Goal: Task Accomplishment & Management: Manage account settings

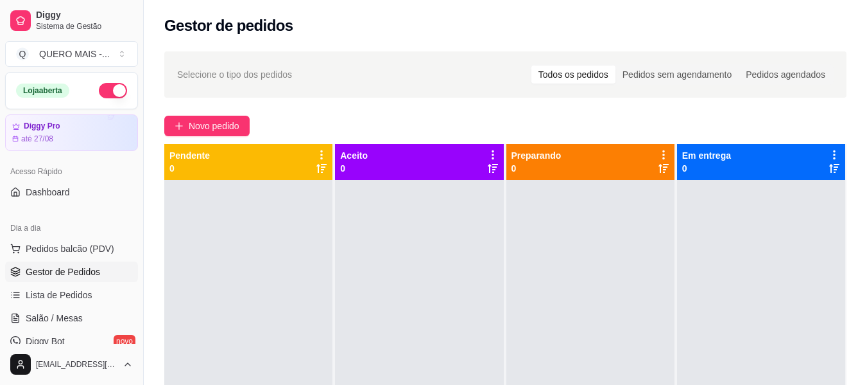
scroll to position [128, 0]
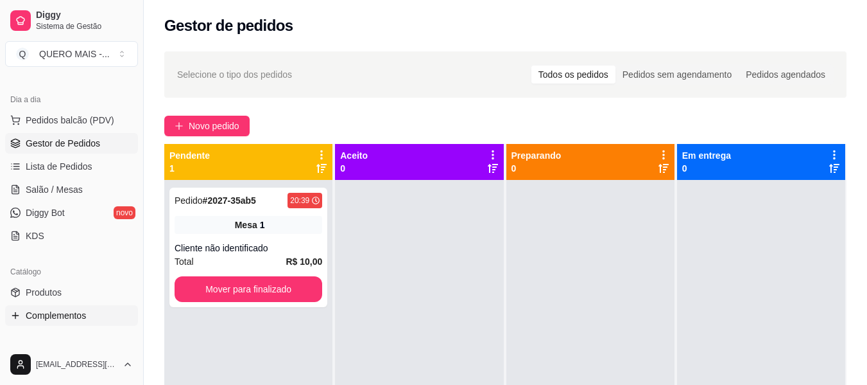
click at [49, 312] on span "Complementos" at bounding box center [56, 315] width 60 height 13
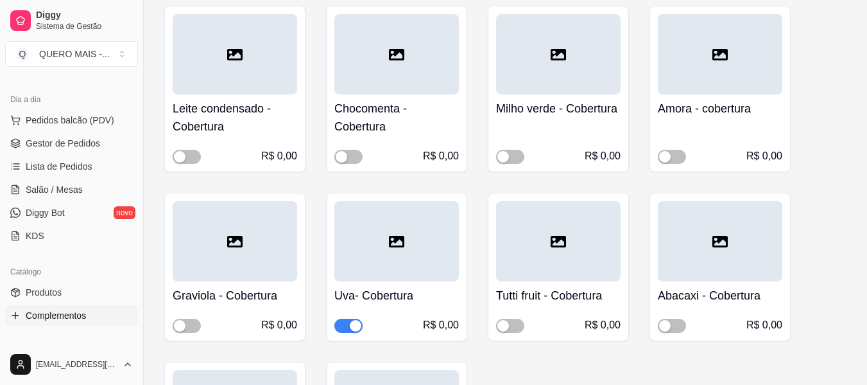
scroll to position [1605, 0]
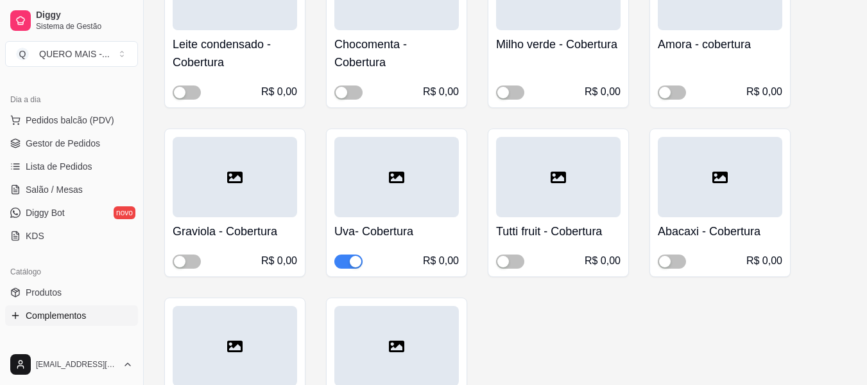
click at [359, 261] on div "button" at bounding box center [356, 262] width 12 height 12
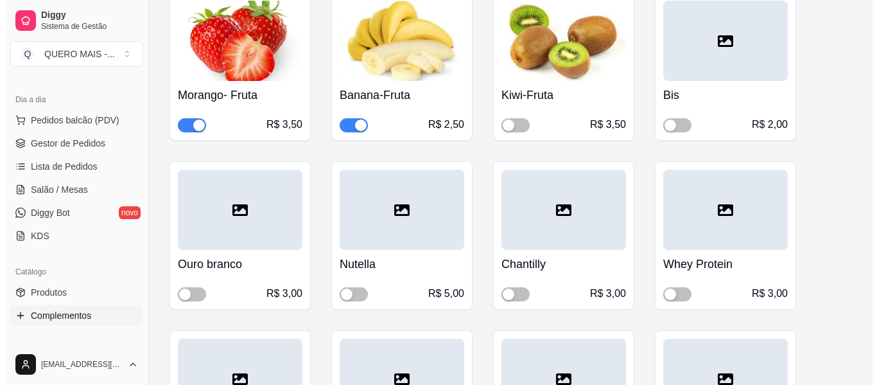
scroll to position [0, 0]
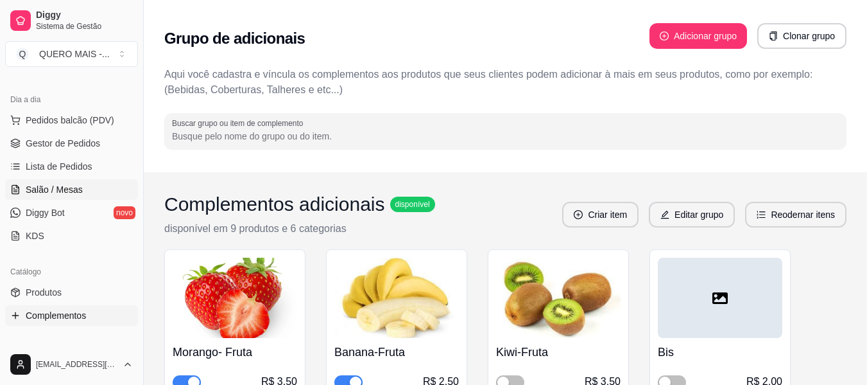
click at [44, 183] on span "Salão / Mesas" at bounding box center [54, 189] width 57 height 13
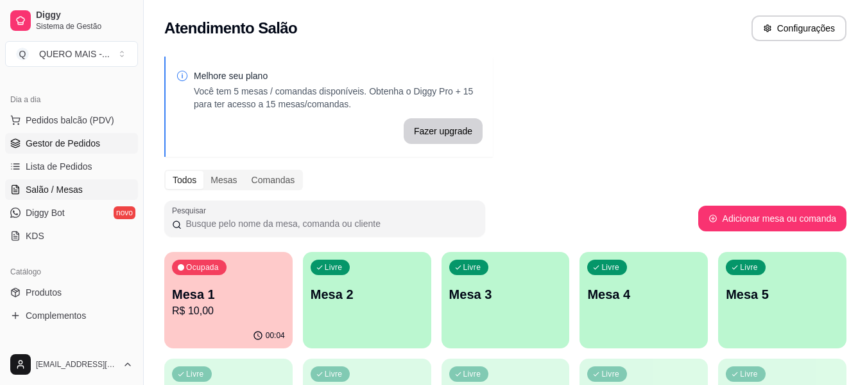
click at [51, 152] on link "Gestor de Pedidos" at bounding box center [71, 143] width 133 height 21
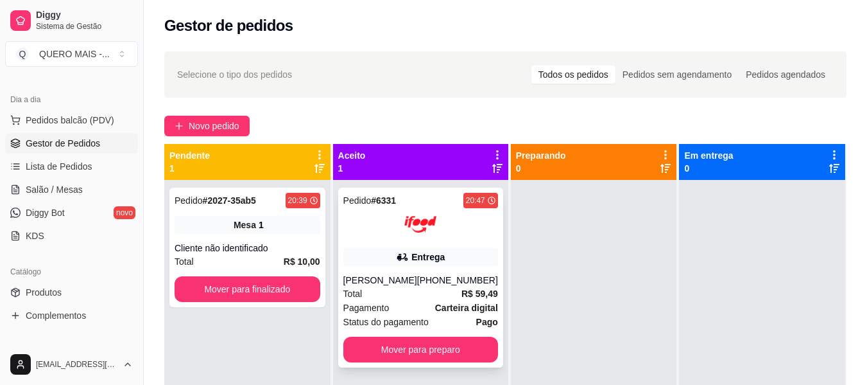
click at [393, 281] on div "[PERSON_NAME]" at bounding box center [380, 279] width 74 height 13
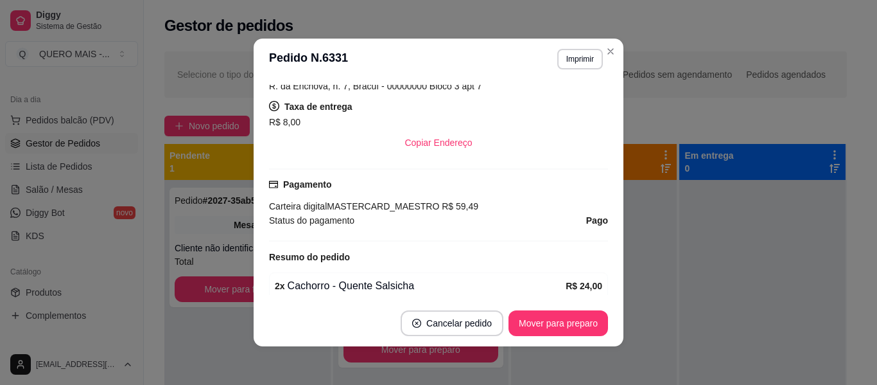
scroll to position [385, 0]
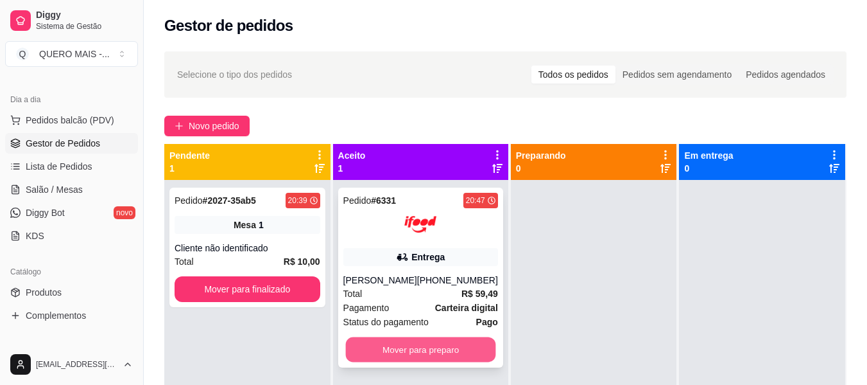
click at [386, 354] on button "Mover para preparo" at bounding box center [420, 349] width 150 height 25
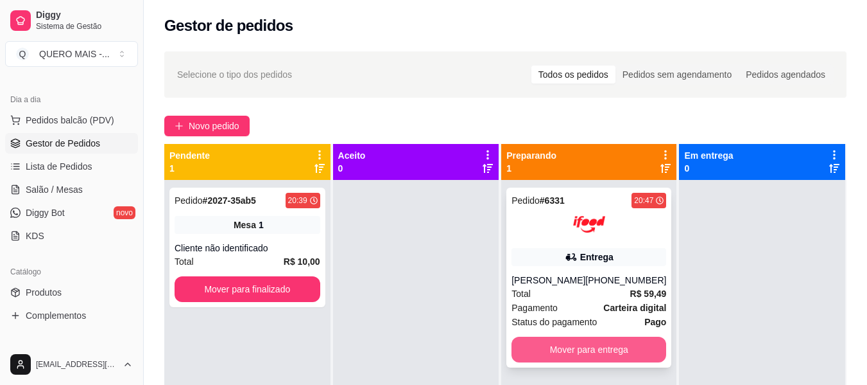
click at [560, 349] on button "Mover para entrega" at bounding box center [589, 349] width 155 height 26
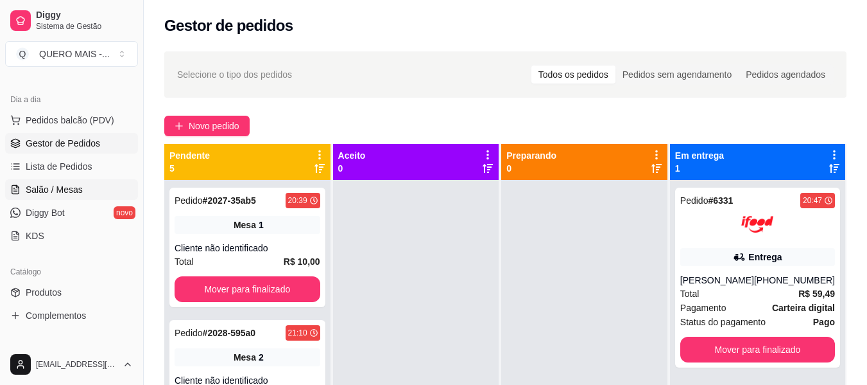
click at [59, 193] on span "Salão / Mesas" at bounding box center [54, 189] width 57 height 13
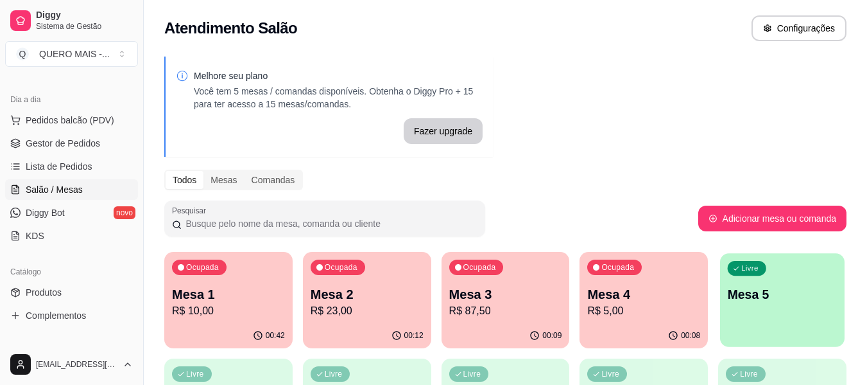
click at [753, 314] on div "Livre Mesa 5" at bounding box center [782, 292] width 125 height 78
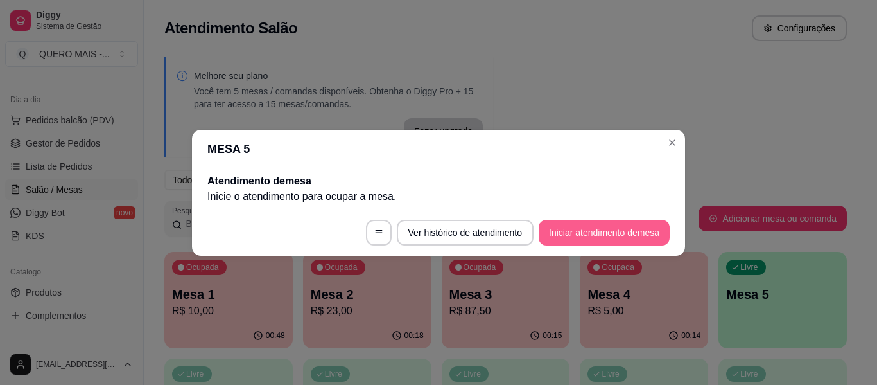
click at [634, 231] on button "Iniciar atendimento de mesa" at bounding box center [604, 233] width 131 height 26
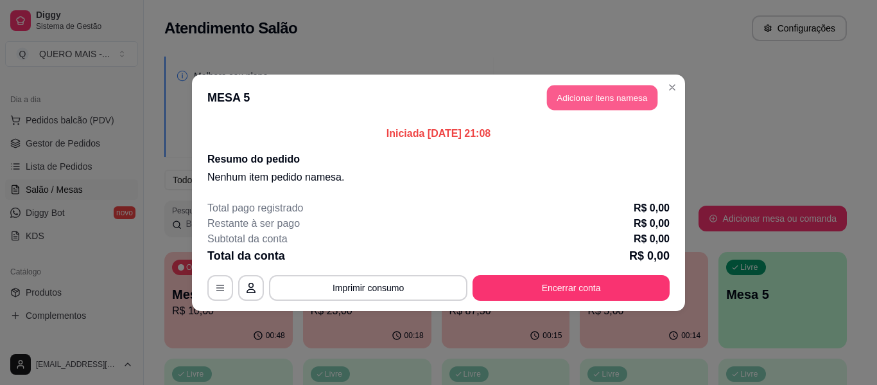
click at [621, 98] on button "Adicionar itens na mesa" at bounding box center [602, 97] width 110 height 25
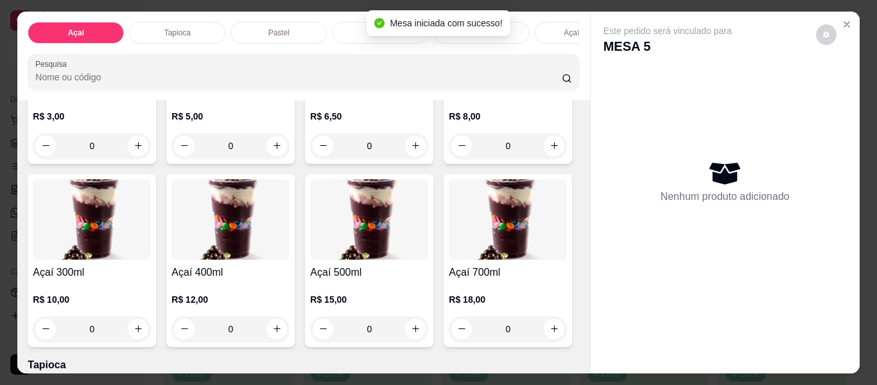
scroll to position [243, 0]
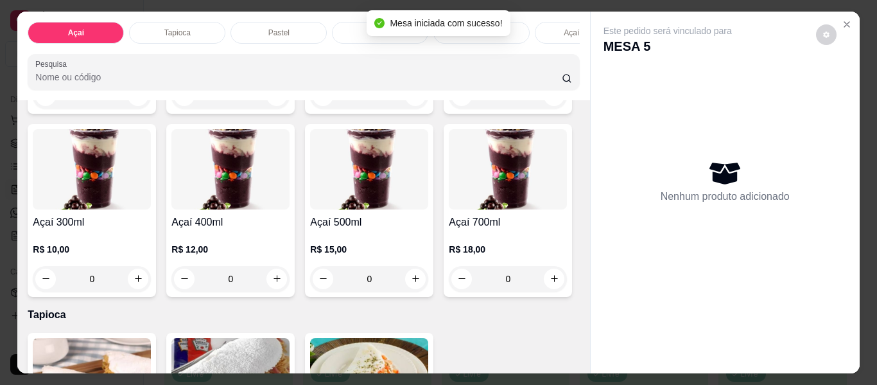
click at [290, 273] on div "0" at bounding box center [230, 279] width 118 height 26
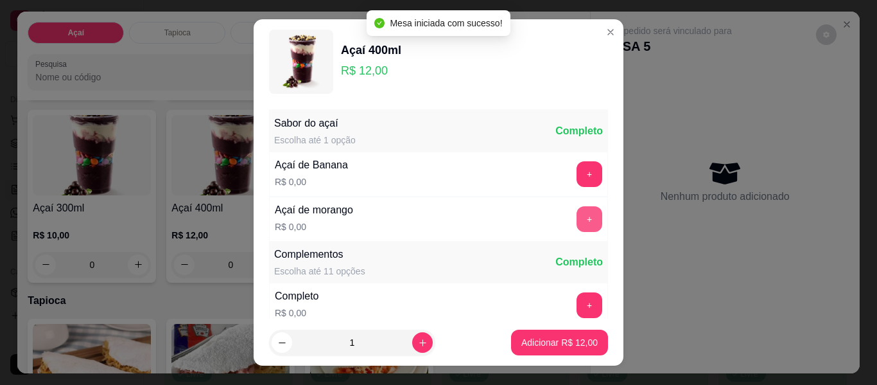
click at [577, 216] on button "+" at bounding box center [590, 219] width 26 height 26
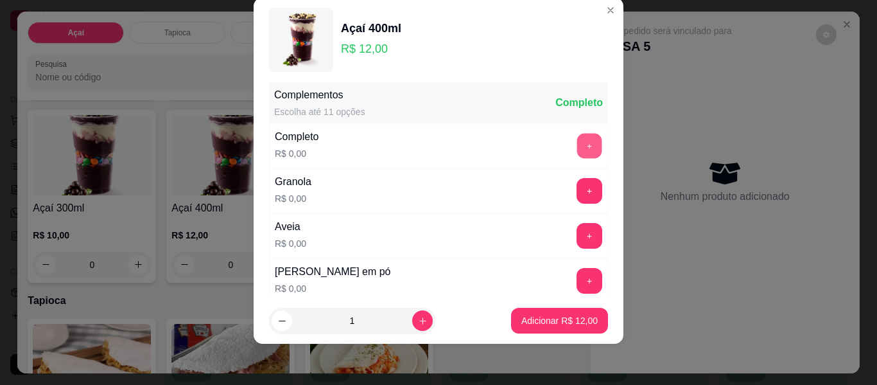
click at [577, 149] on button "+" at bounding box center [589, 146] width 25 height 25
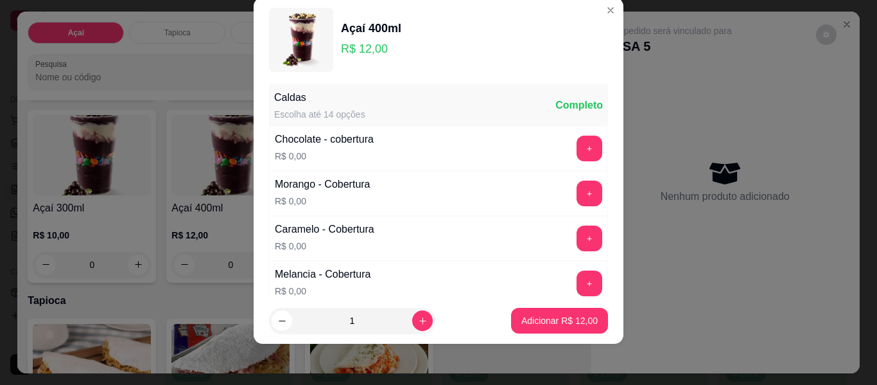
scroll to position [779, 0]
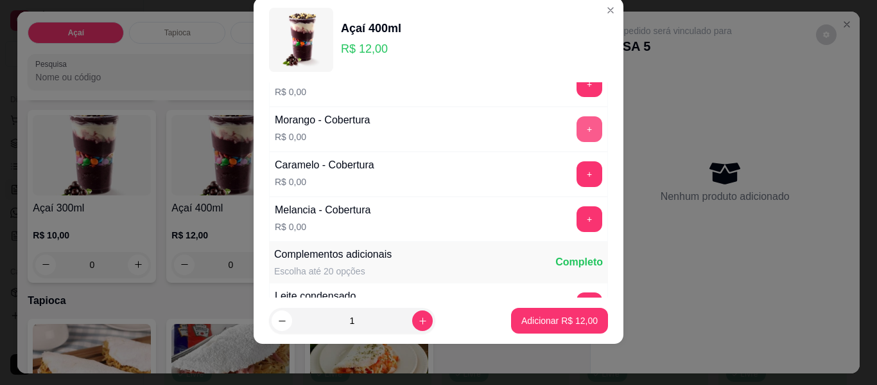
click at [577, 125] on button "+" at bounding box center [590, 129] width 26 height 26
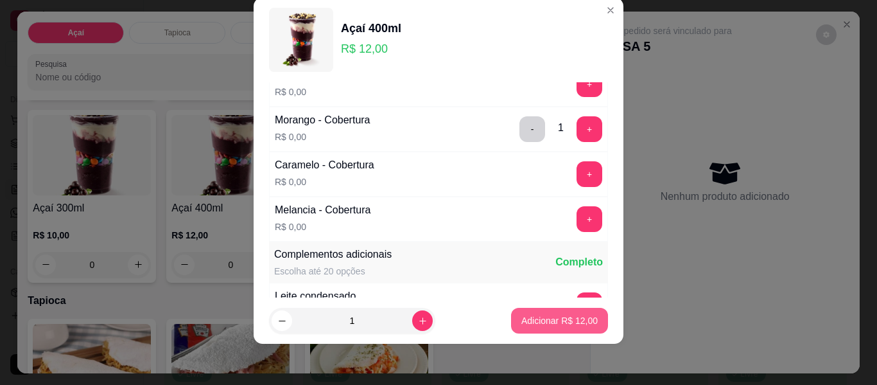
click at [552, 317] on p "Adicionar R$ 12,00" at bounding box center [559, 320] width 76 height 13
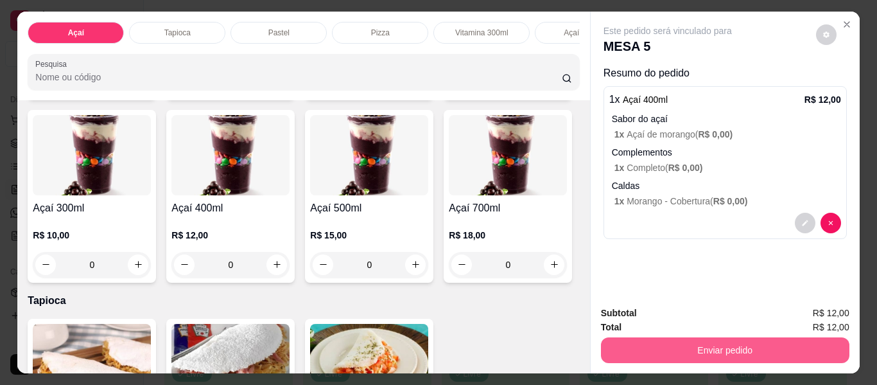
click at [722, 351] on button "Enviar pedido" at bounding box center [725, 350] width 248 height 26
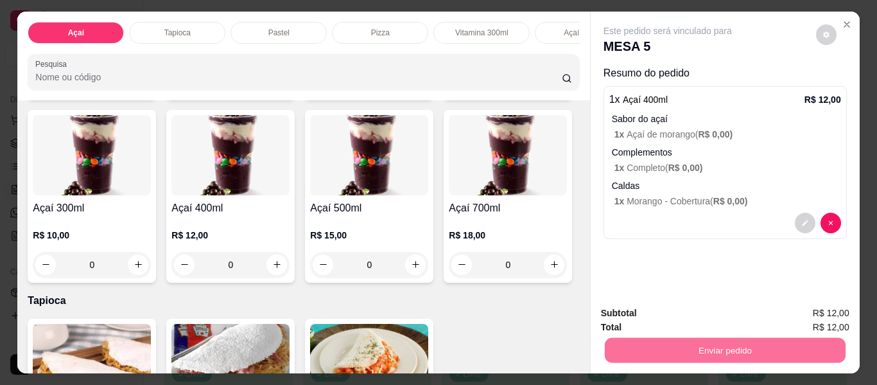
click at [663, 313] on button "Não registrar e enviar pedido" at bounding box center [683, 314] width 130 height 24
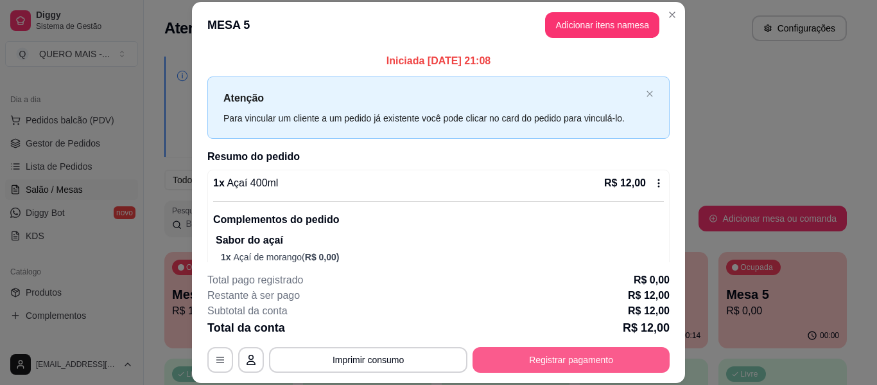
click at [538, 351] on button "Registrar pagamento" at bounding box center [571, 360] width 197 height 26
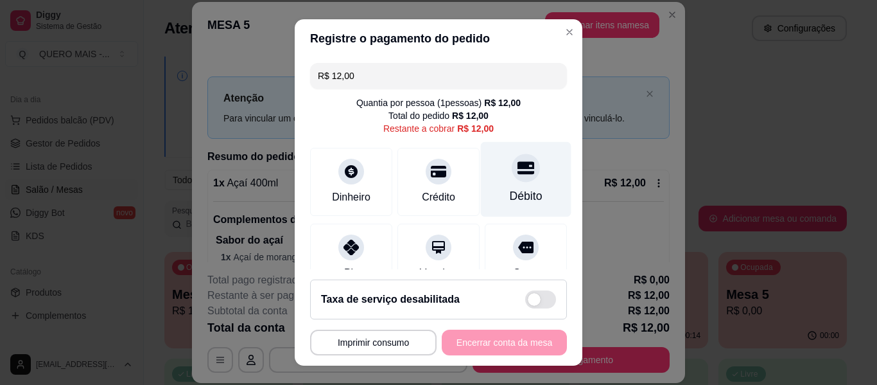
click at [517, 167] on icon at bounding box center [525, 167] width 17 height 13
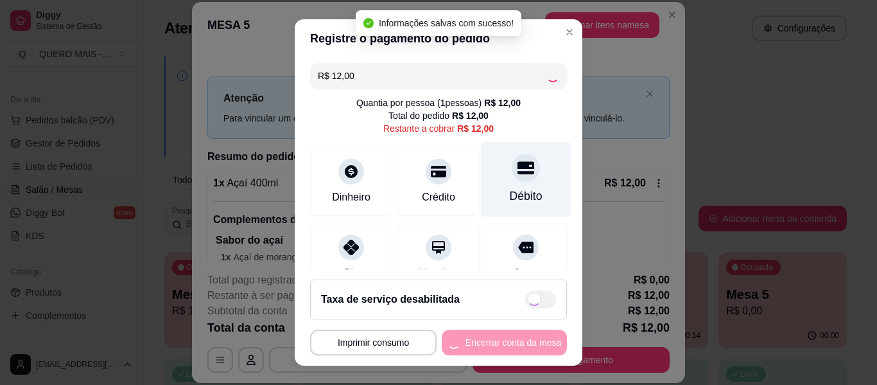
type input "R$ 0,00"
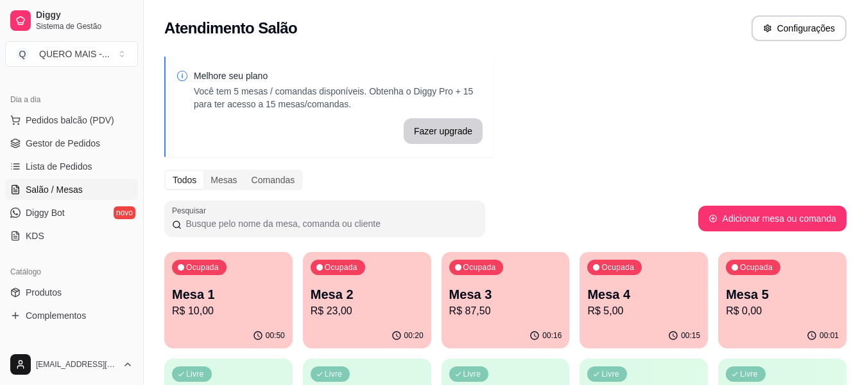
click at [238, 304] on p "R$ 10,00" at bounding box center [228, 310] width 113 height 15
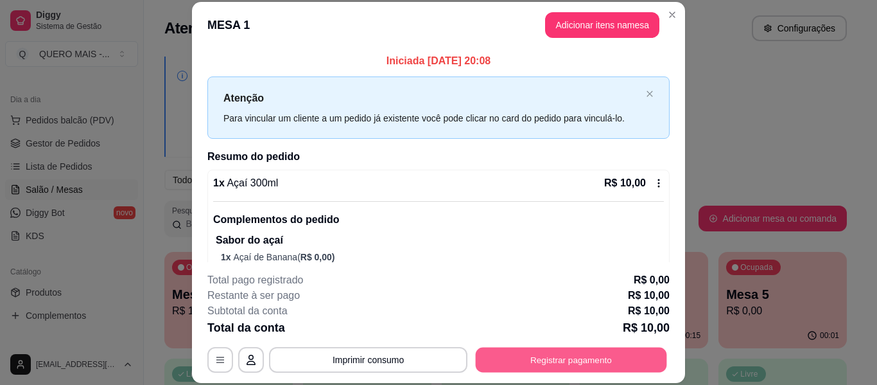
click at [552, 360] on button "Registrar pagamento" at bounding box center [571, 359] width 191 height 25
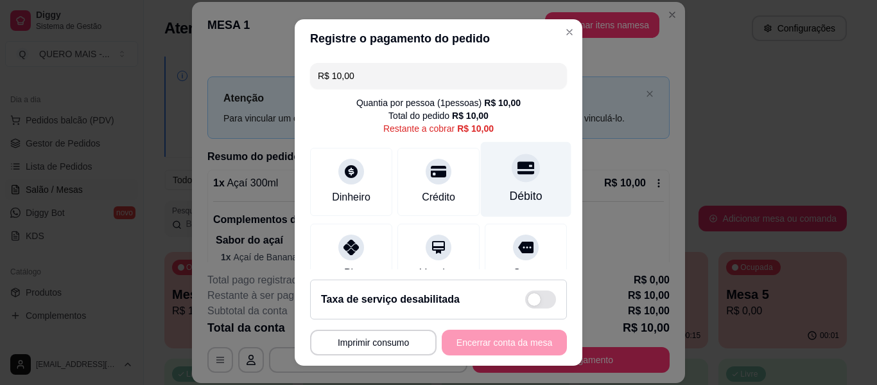
click at [501, 186] on div "Débito" at bounding box center [526, 179] width 91 height 75
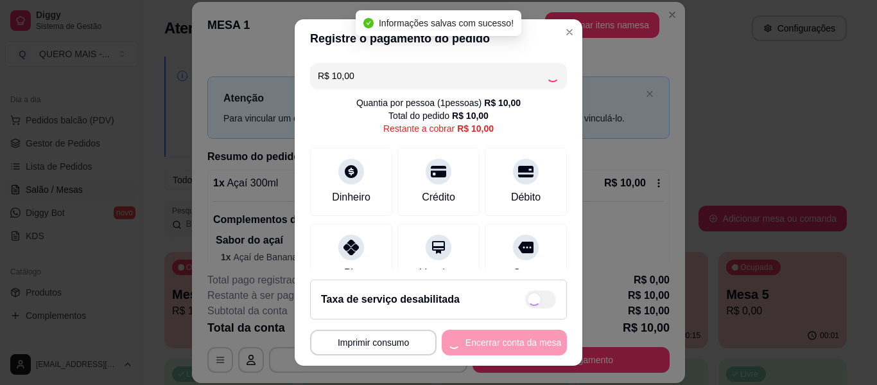
type input "R$ 0,00"
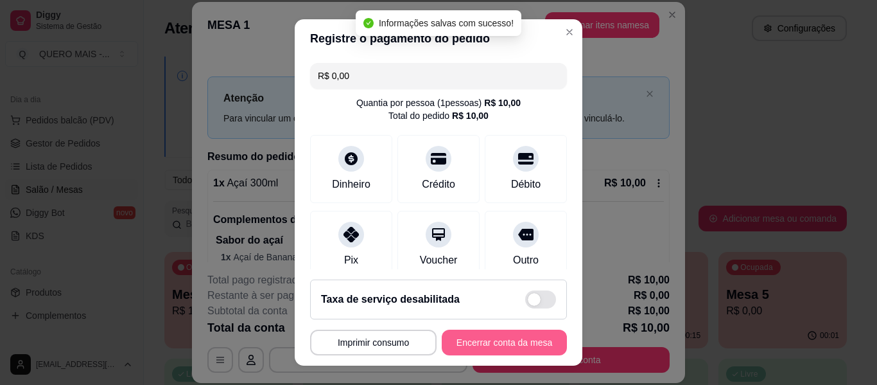
click at [469, 343] on button "Encerrar conta da mesa" at bounding box center [504, 342] width 125 height 26
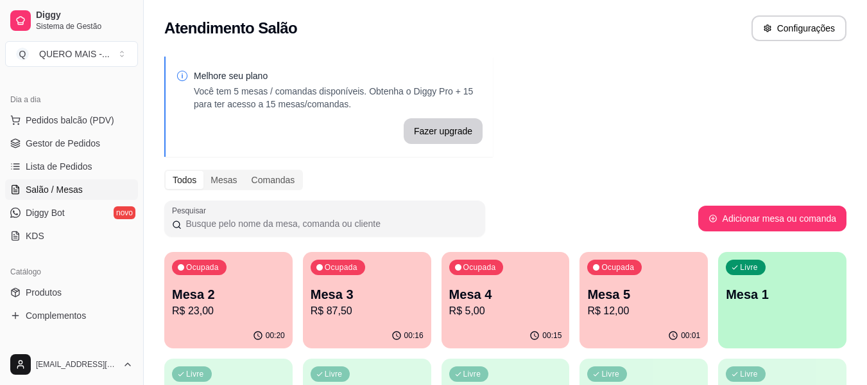
click at [218, 308] on p "R$ 23,00" at bounding box center [228, 310] width 113 height 15
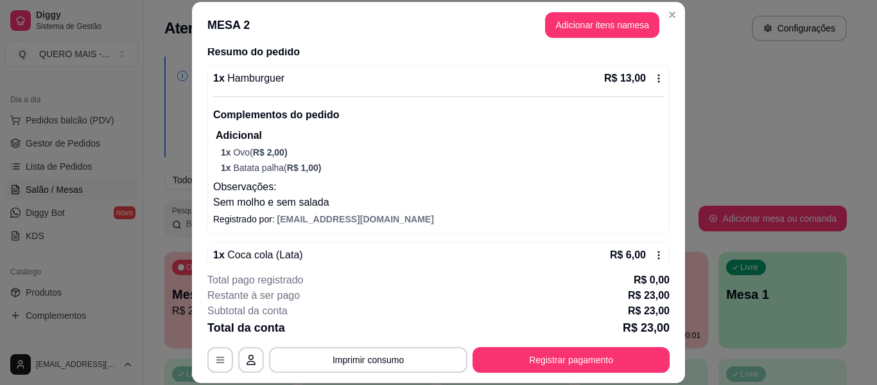
scroll to position [187, 0]
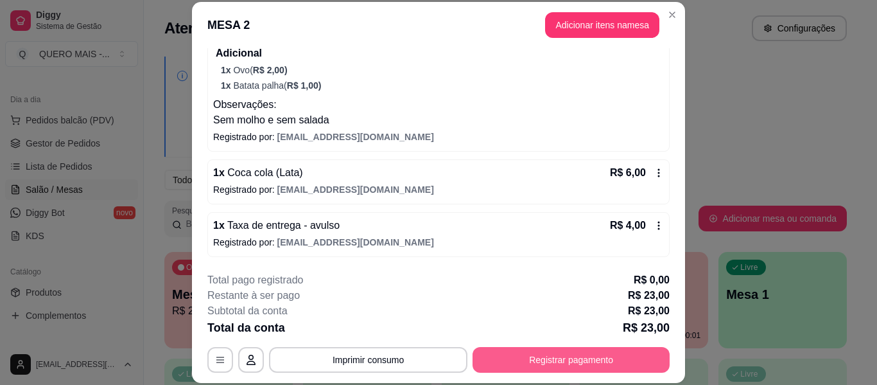
click at [531, 363] on button "Registrar pagamento" at bounding box center [571, 360] width 197 height 26
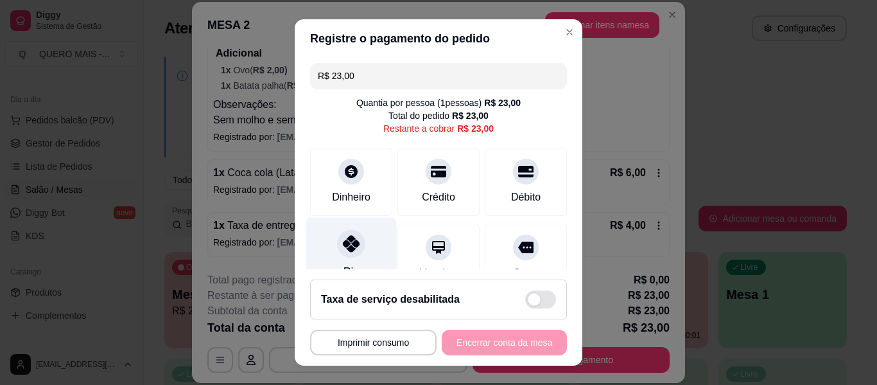
click at [347, 245] on icon at bounding box center [351, 243] width 17 height 17
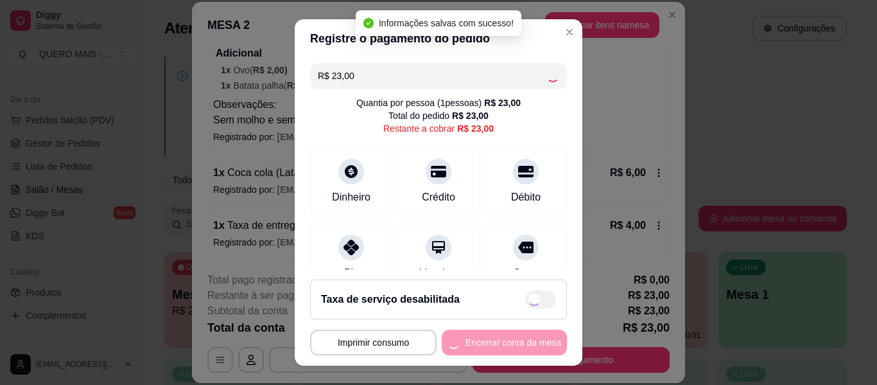
type input "R$ 0,00"
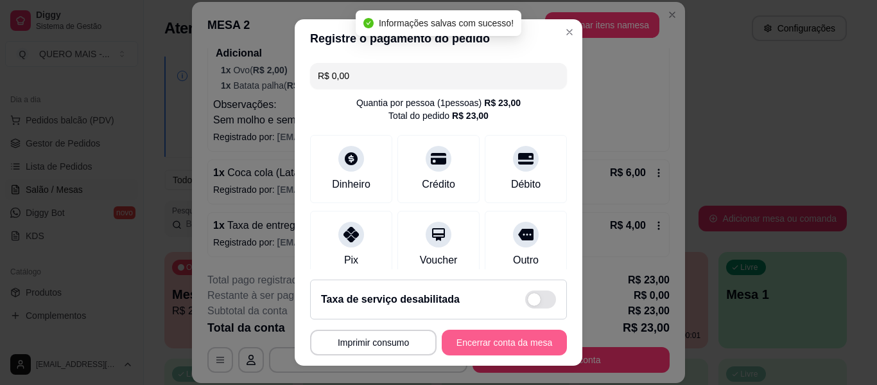
click at [478, 344] on button "Encerrar conta da mesa" at bounding box center [504, 342] width 125 height 26
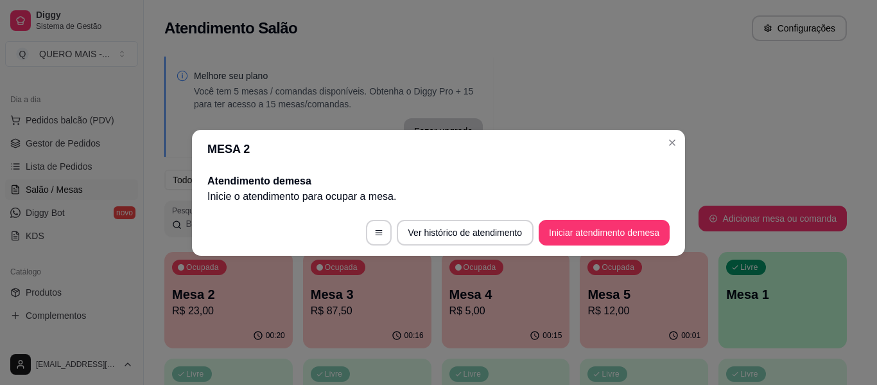
scroll to position [0, 0]
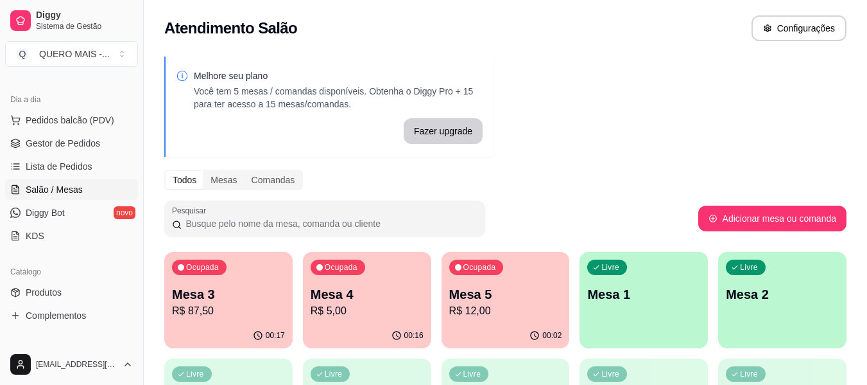
click at [360, 322] on div "Ocupada Mesa 4 R$ 5,00" at bounding box center [367, 287] width 128 height 71
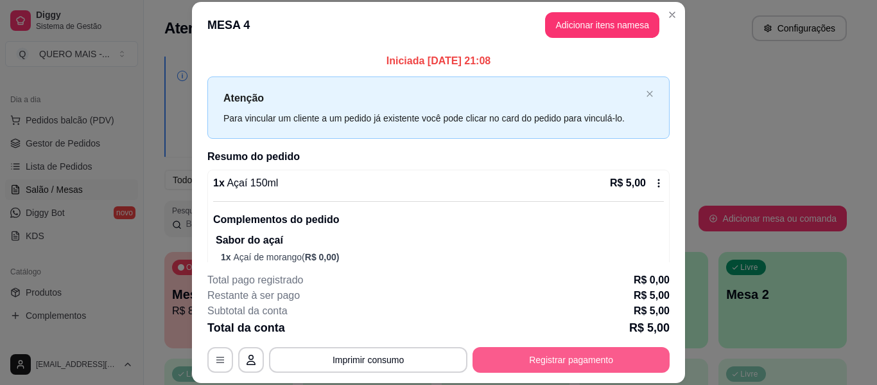
click at [569, 357] on button "Registrar pagamento" at bounding box center [571, 360] width 197 height 26
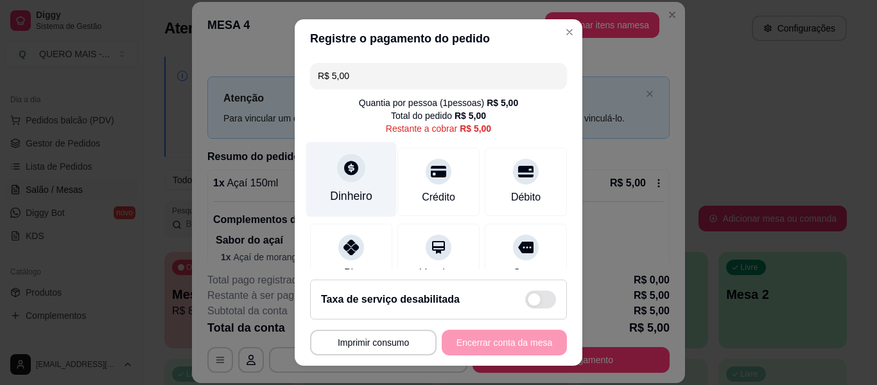
click at [339, 186] on div "Dinheiro" at bounding box center [351, 179] width 91 height 75
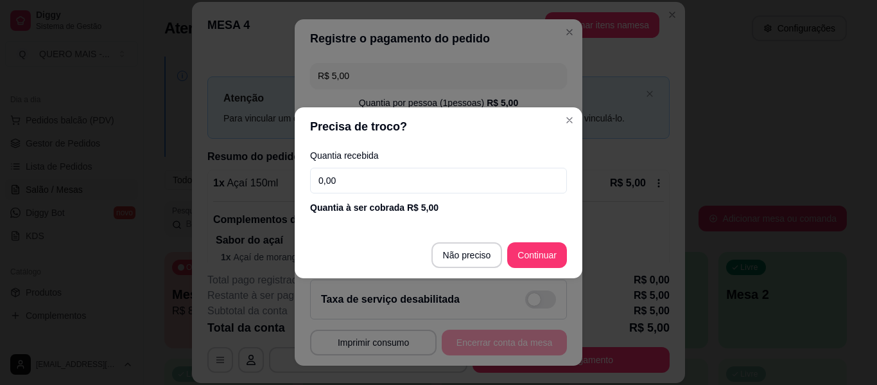
click at [349, 168] on input "0,00" at bounding box center [438, 181] width 257 height 26
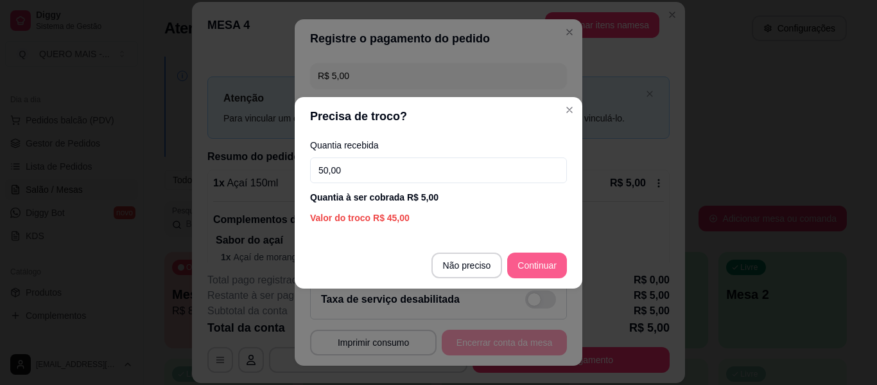
type input "50,00"
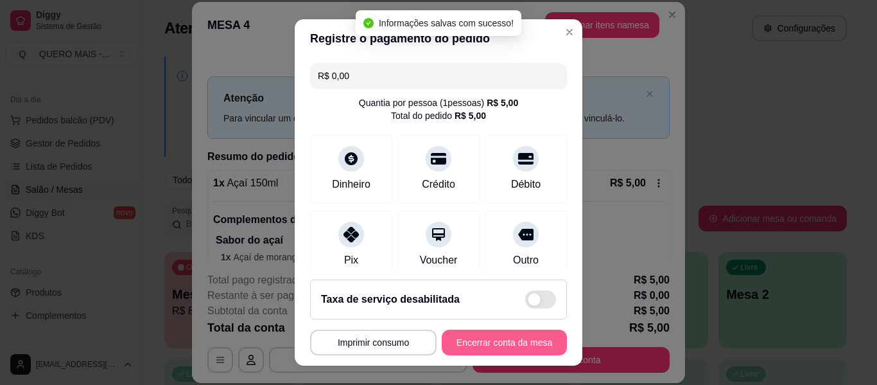
type input "R$ 0,00"
click at [491, 342] on button "Encerrar conta da mesa" at bounding box center [504, 342] width 125 height 26
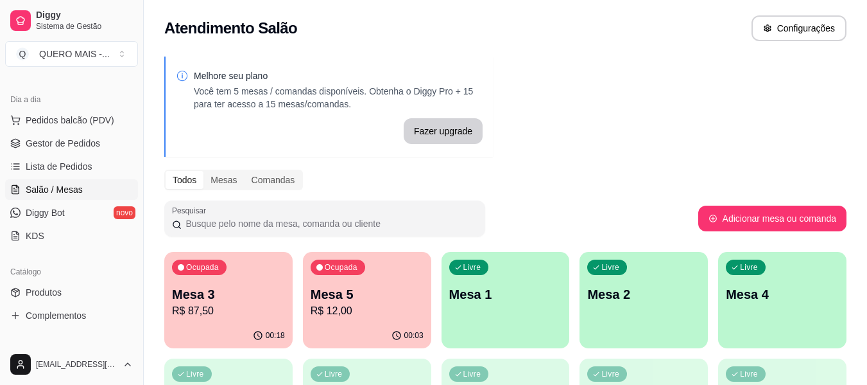
click at [355, 325] on div "00:03" at bounding box center [367, 335] width 128 height 25
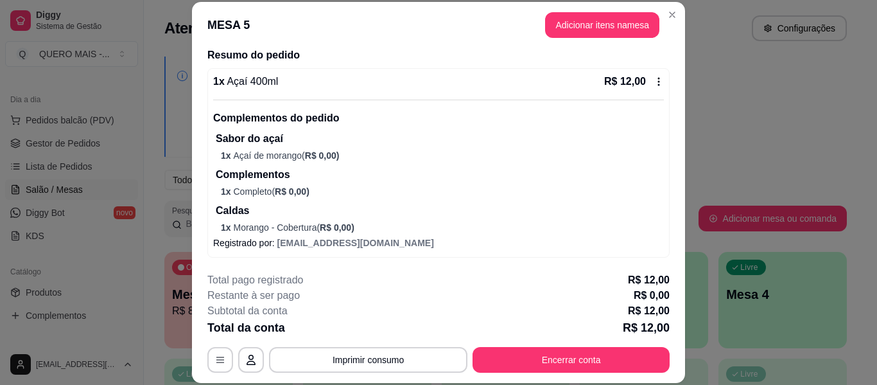
scroll to position [102, 0]
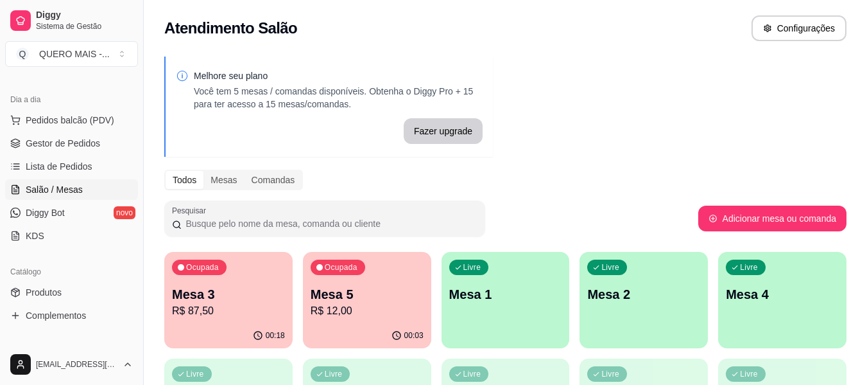
click at [370, 307] on p "R$ 12,00" at bounding box center [367, 310] width 113 height 15
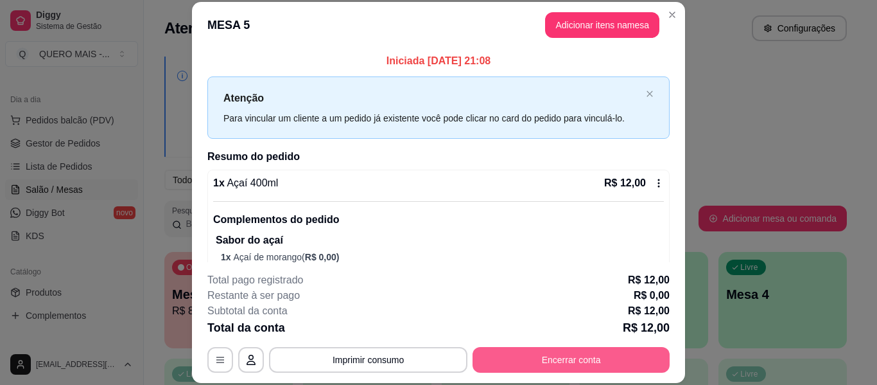
click at [570, 360] on button "Encerrar conta" at bounding box center [571, 360] width 197 height 26
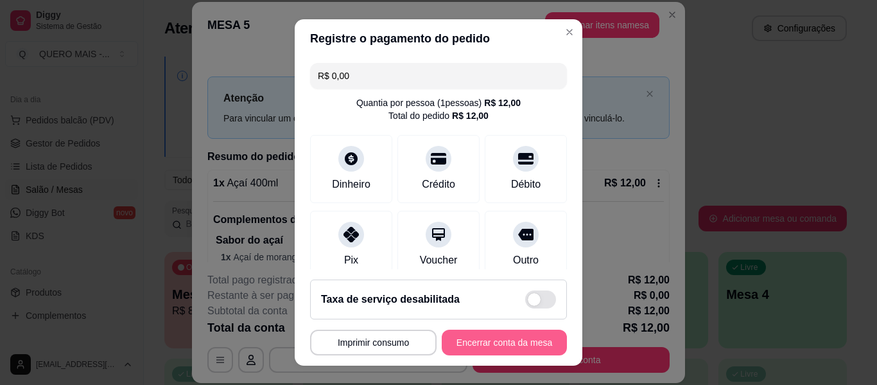
click at [501, 345] on button "Encerrar conta da mesa" at bounding box center [504, 342] width 125 height 26
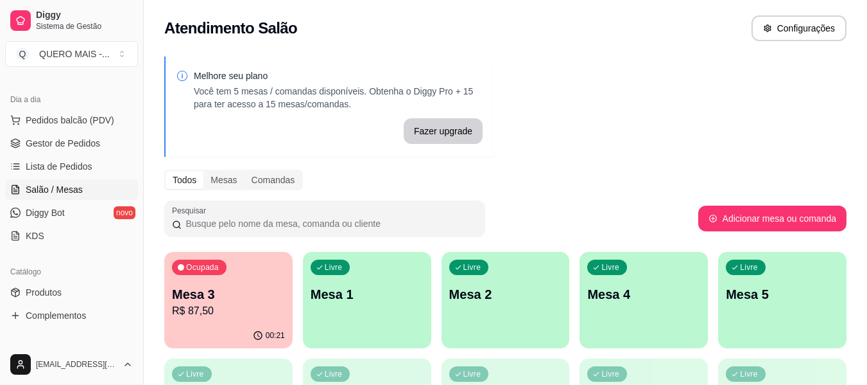
click at [228, 286] on p "Mesa 3" at bounding box center [228, 294] width 113 height 18
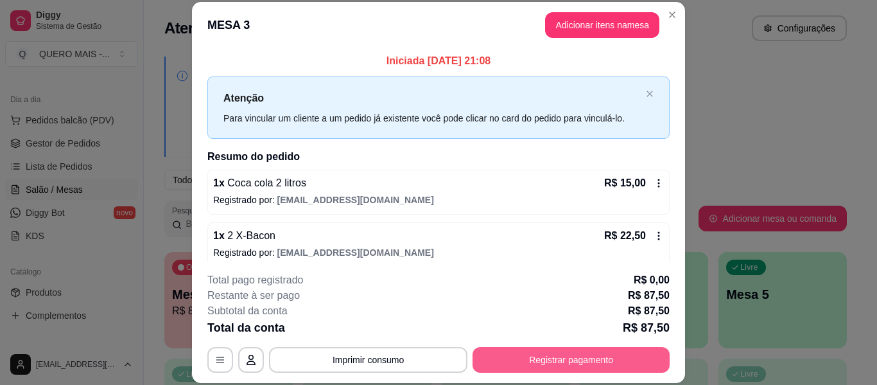
click at [490, 367] on button "Registrar pagamento" at bounding box center [571, 360] width 197 height 26
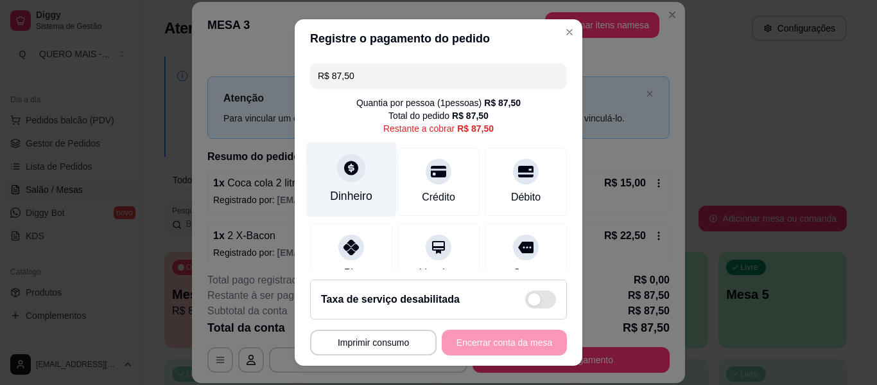
click at [327, 166] on div "Dinheiro" at bounding box center [351, 179] width 91 height 75
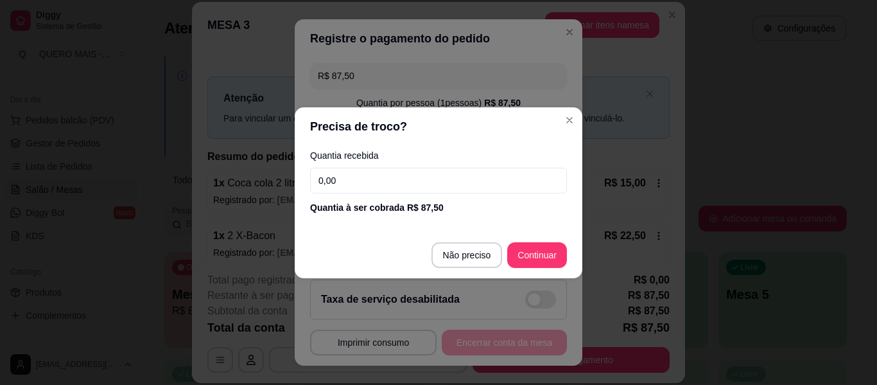
click at [362, 179] on input "0,00" at bounding box center [438, 181] width 257 height 26
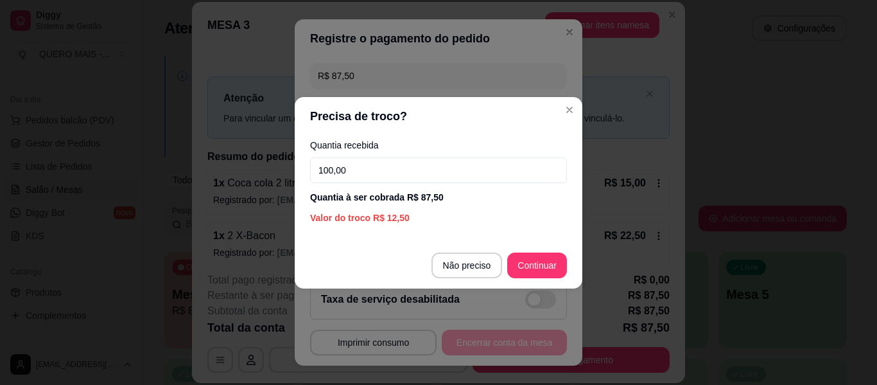
type input "100,00"
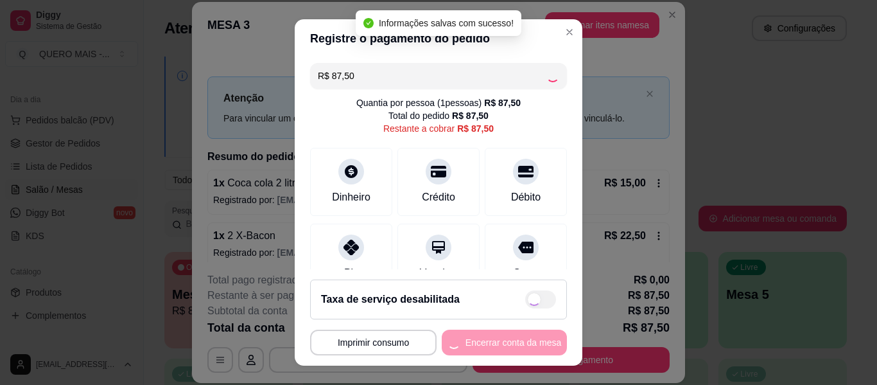
type input "R$ 0,00"
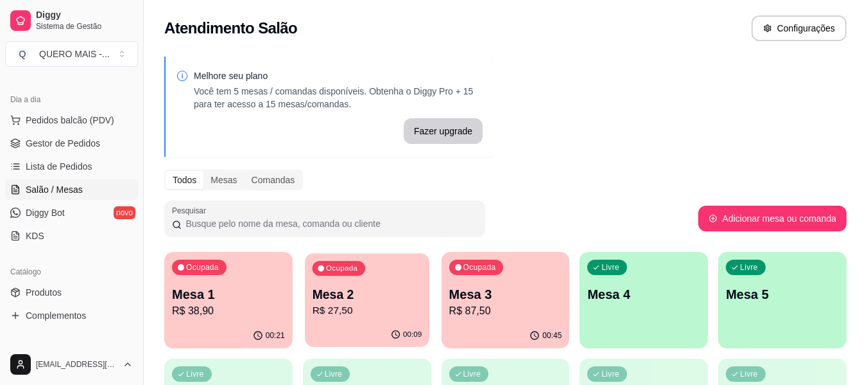
click at [347, 327] on div "00:09" at bounding box center [367, 334] width 125 height 24
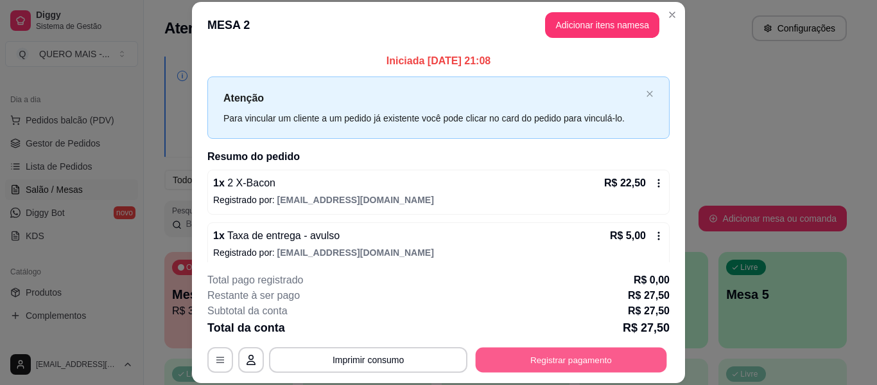
click at [549, 364] on button "Registrar pagamento" at bounding box center [571, 359] width 191 height 25
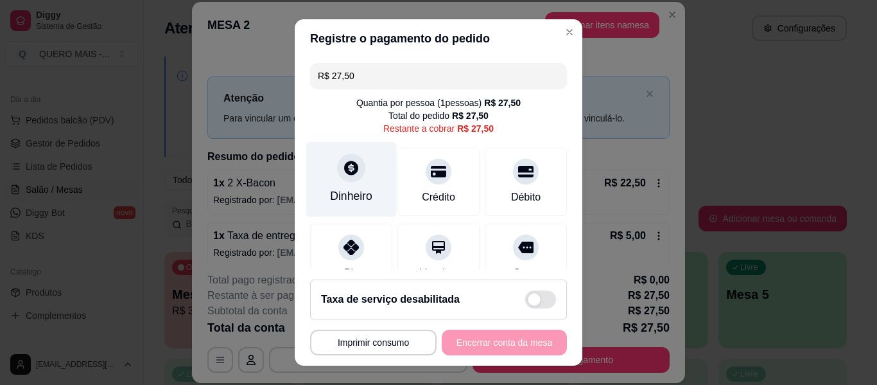
click at [343, 186] on div "Dinheiro" at bounding box center [351, 179] width 91 height 75
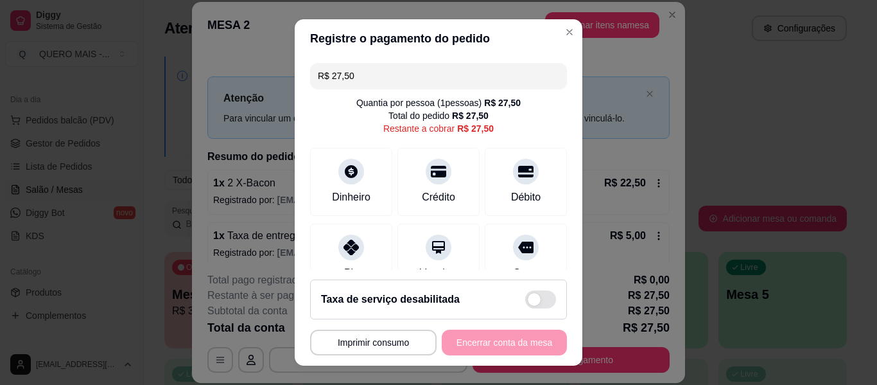
click at [366, 173] on input "0,00" at bounding box center [438, 181] width 257 height 26
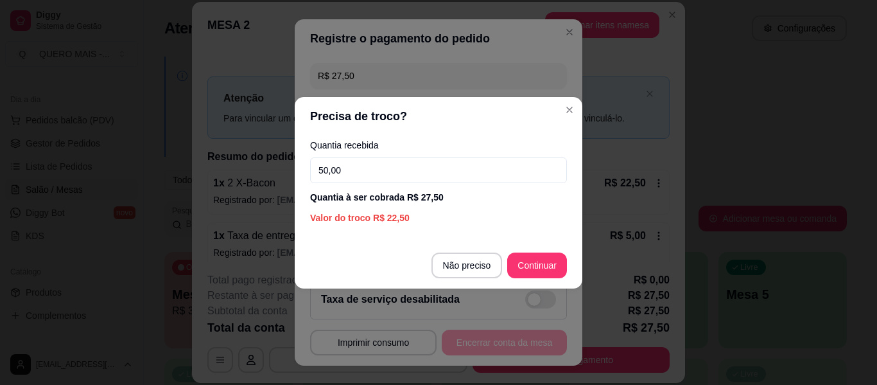
type input "50,00"
